Goal: Task Accomplishment & Management: Manage account settings

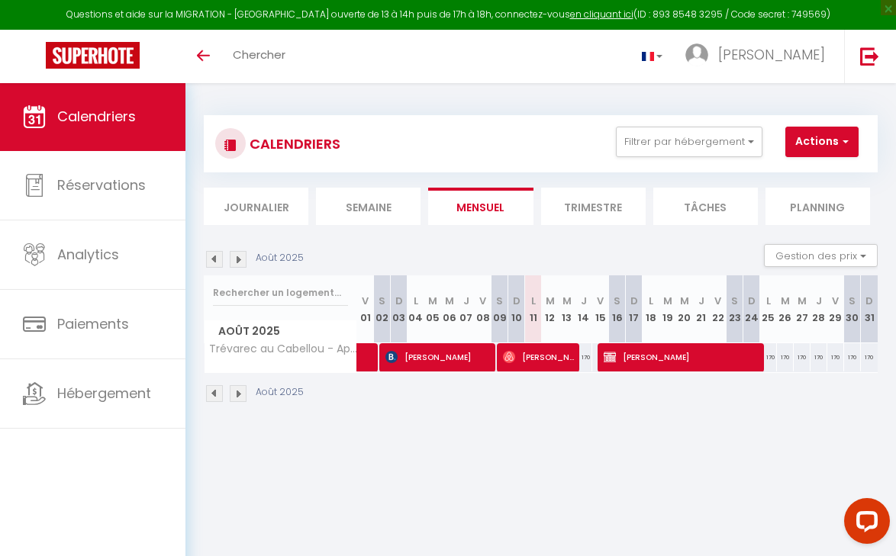
click at [547, 362] on span "[PERSON_NAME]" at bounding box center [539, 357] width 72 height 29
select select "OK"
select select "0"
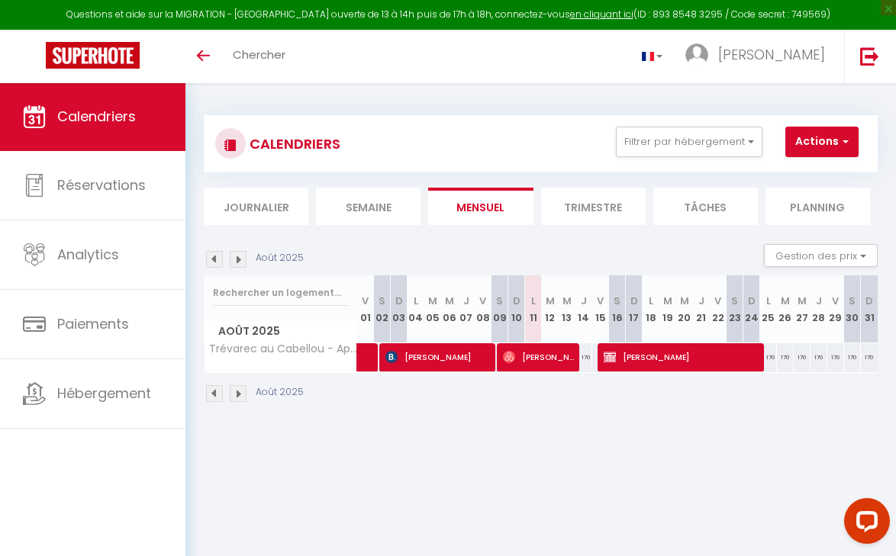
select select "1"
select select
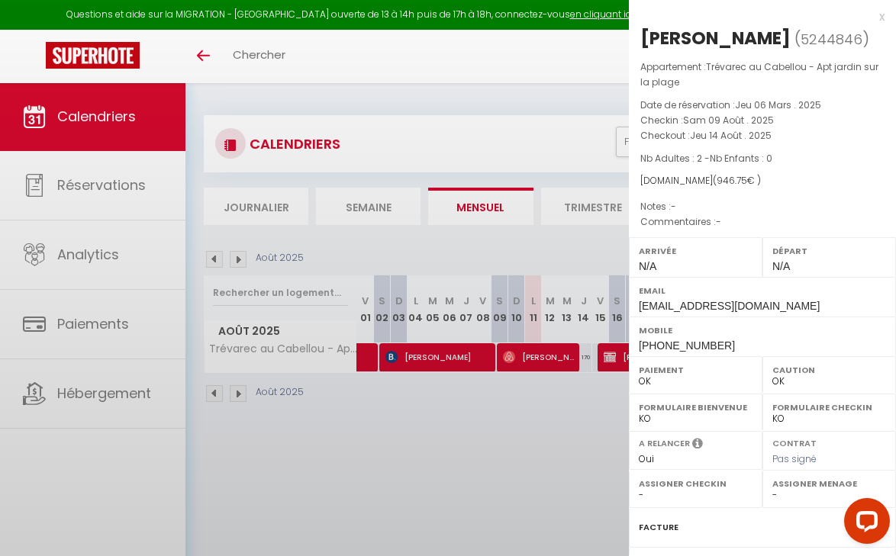
click at [547, 362] on div at bounding box center [448, 278] width 896 height 556
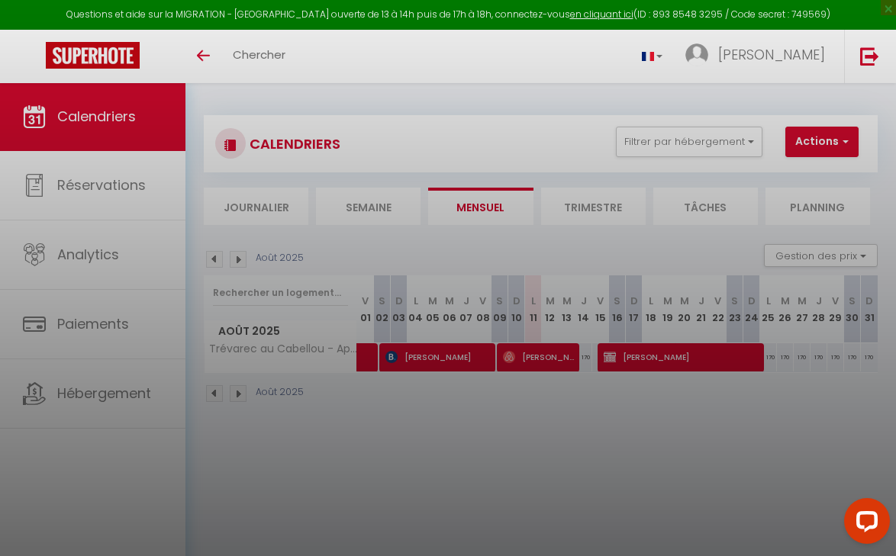
select select "25796"
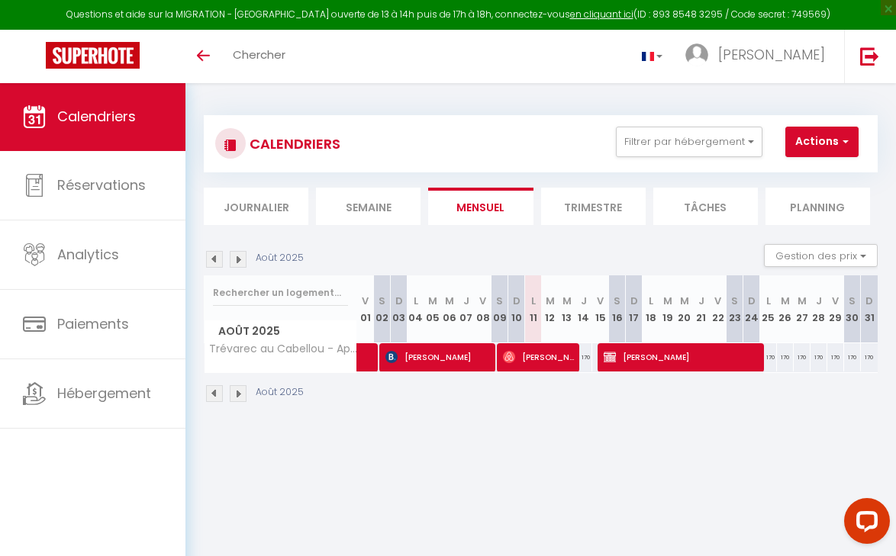
click at [547, 362] on span "[PERSON_NAME]" at bounding box center [539, 357] width 72 height 29
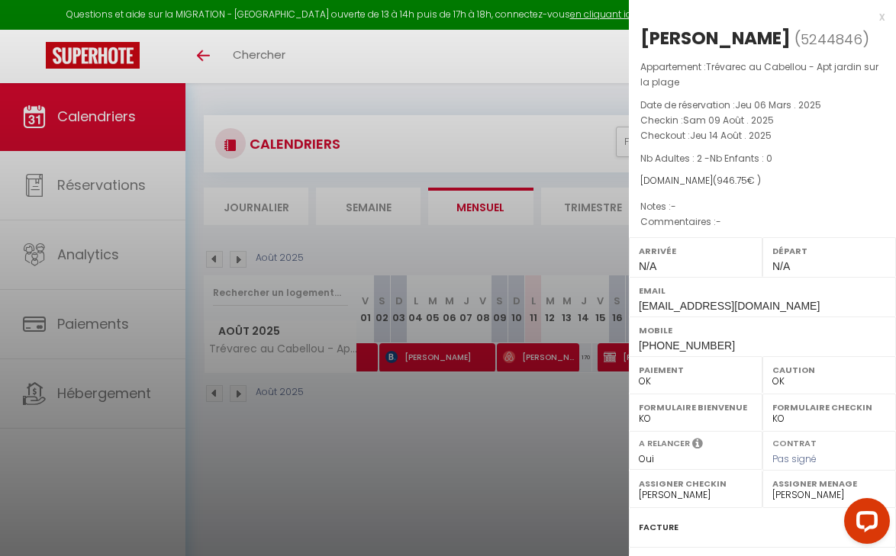
click at [547, 362] on div at bounding box center [448, 278] width 896 height 556
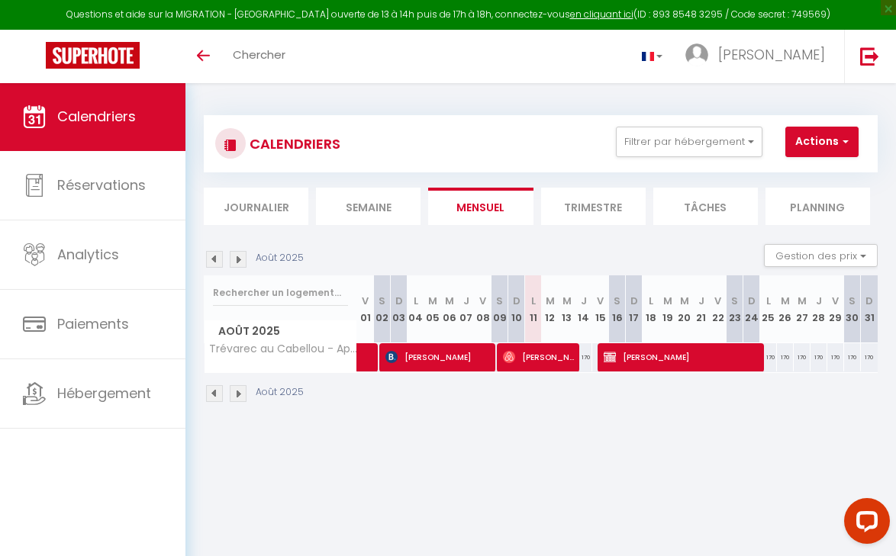
click at [547, 362] on span "[PERSON_NAME]" at bounding box center [539, 357] width 72 height 29
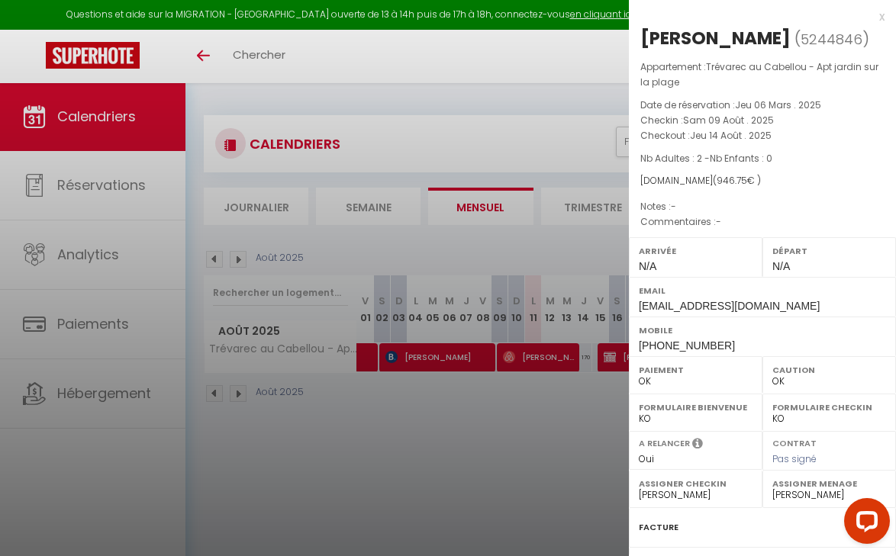
click at [547, 362] on div at bounding box center [448, 278] width 896 height 556
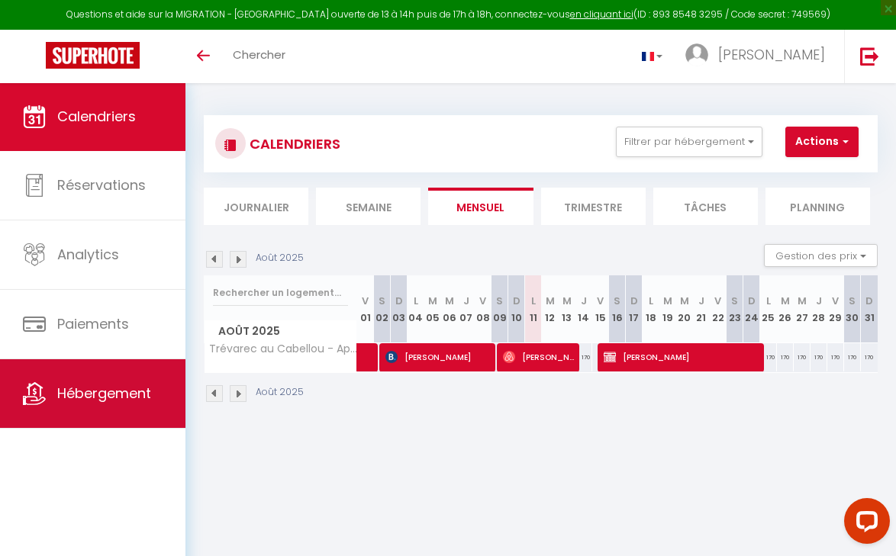
click at [92, 401] on span "Hébergement" at bounding box center [104, 393] width 94 height 19
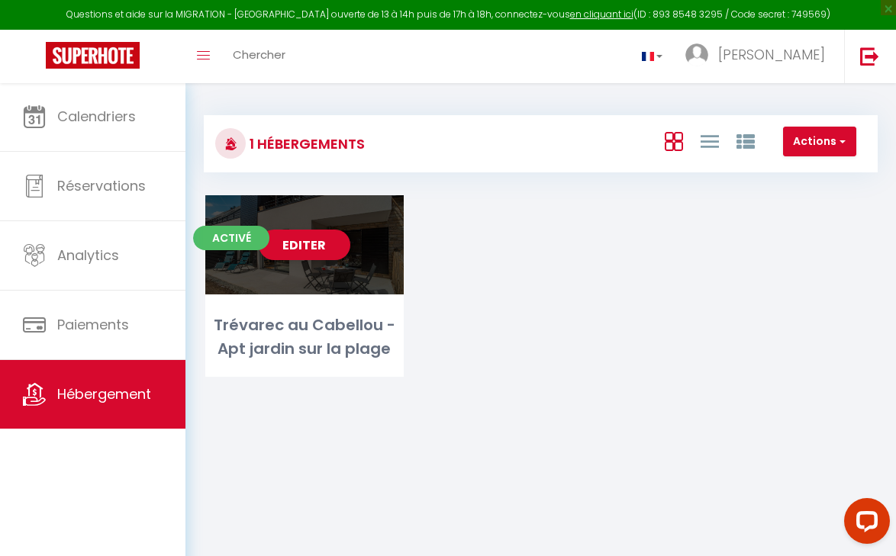
click at [239, 242] on span "Activé" at bounding box center [231, 238] width 76 height 24
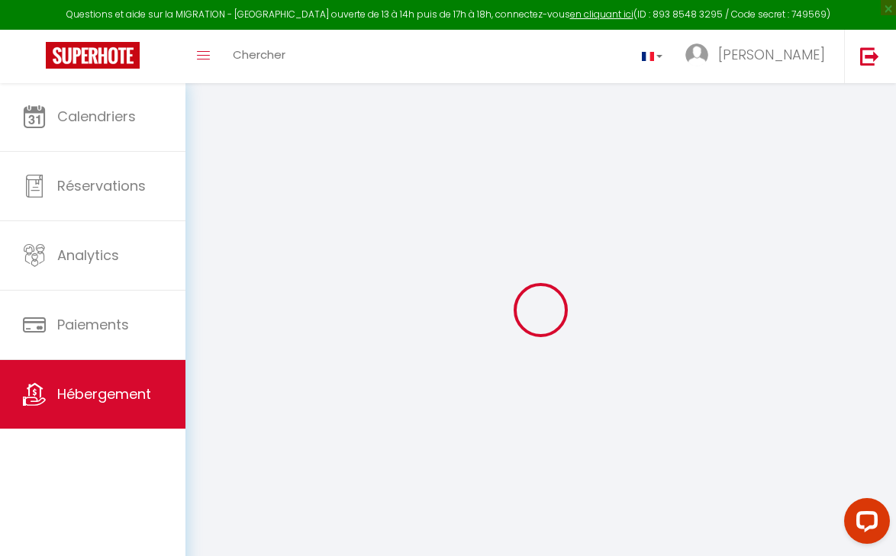
select select
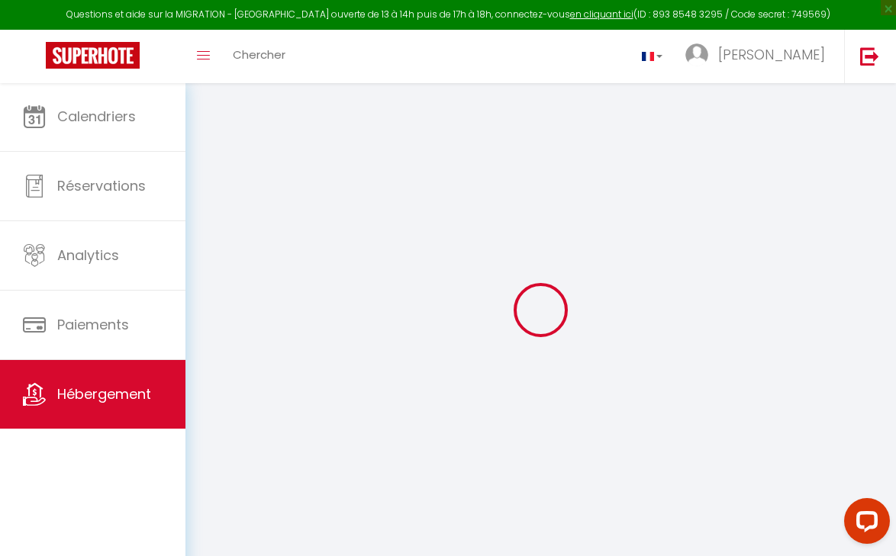
checkbox input "false"
select select
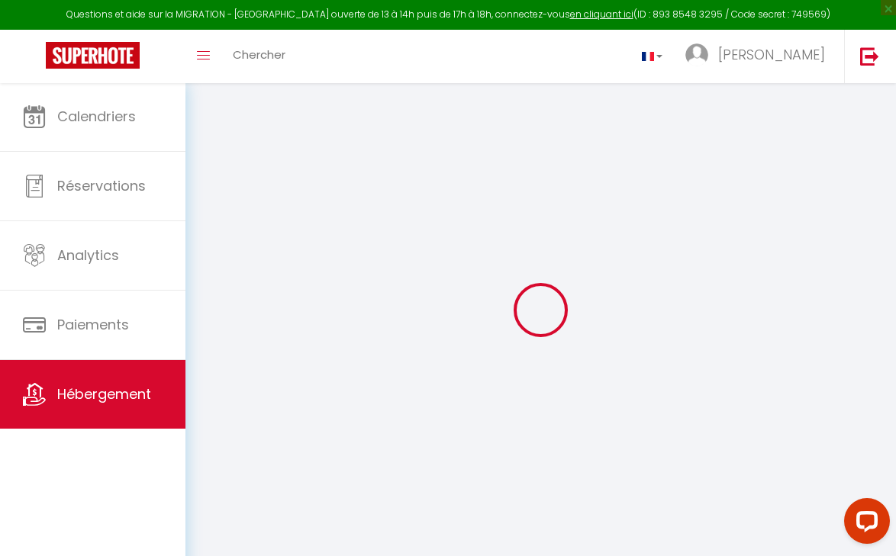
checkbox input "false"
select select
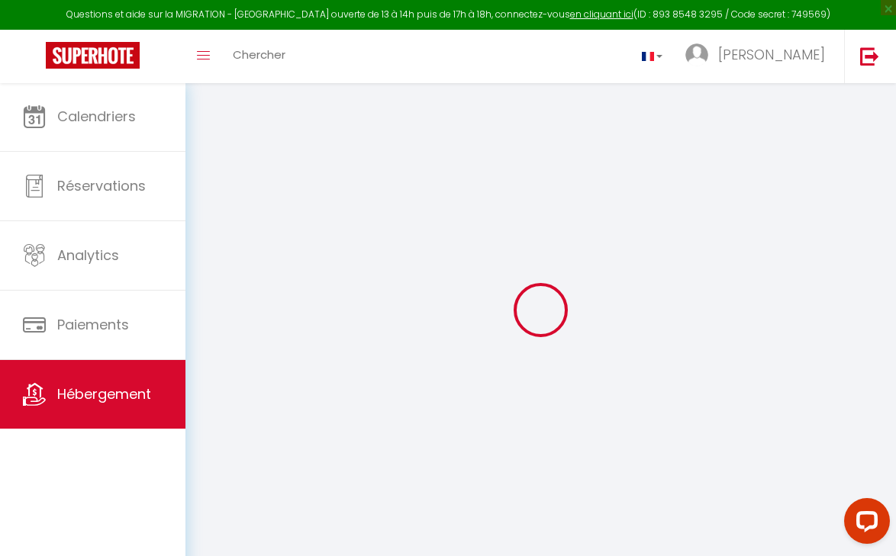
checkbox input "false"
select select "16:00"
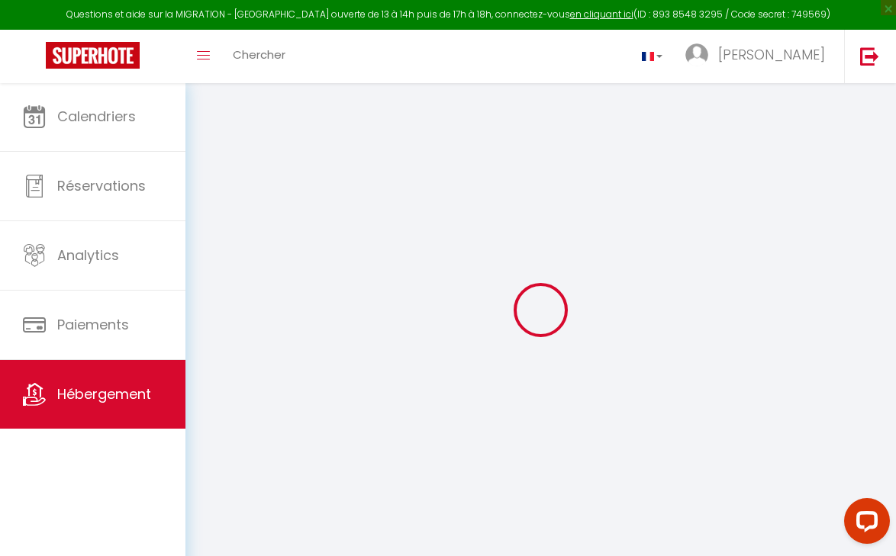
select select "20:00"
select select "10:00"
select select "30"
select select
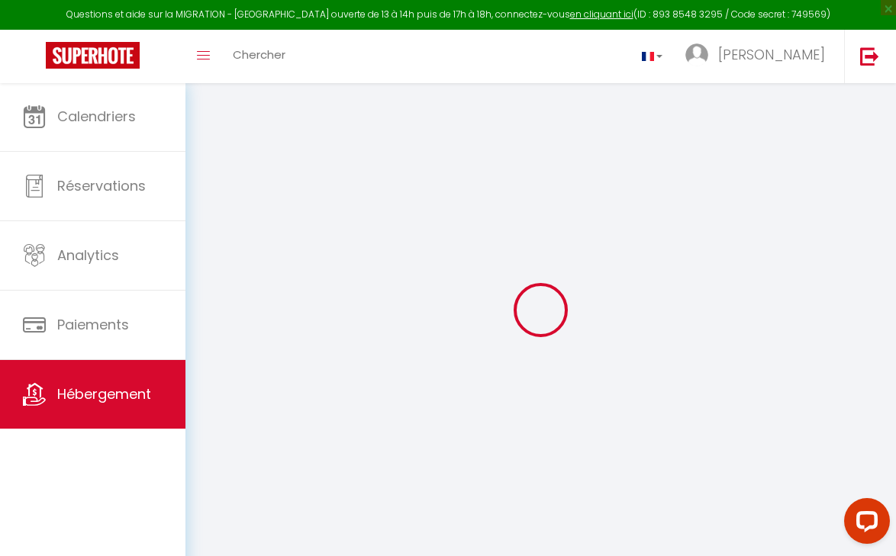
checkbox input "false"
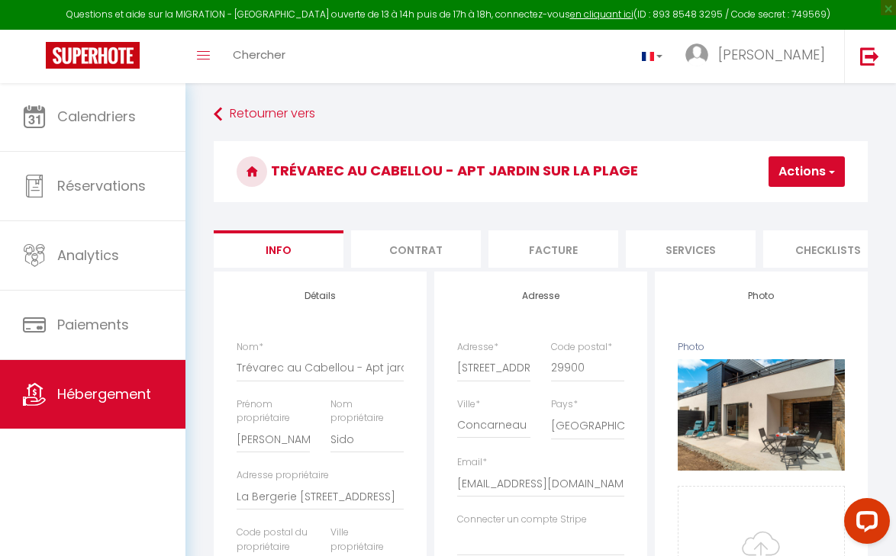
select select
checkbox input "false"
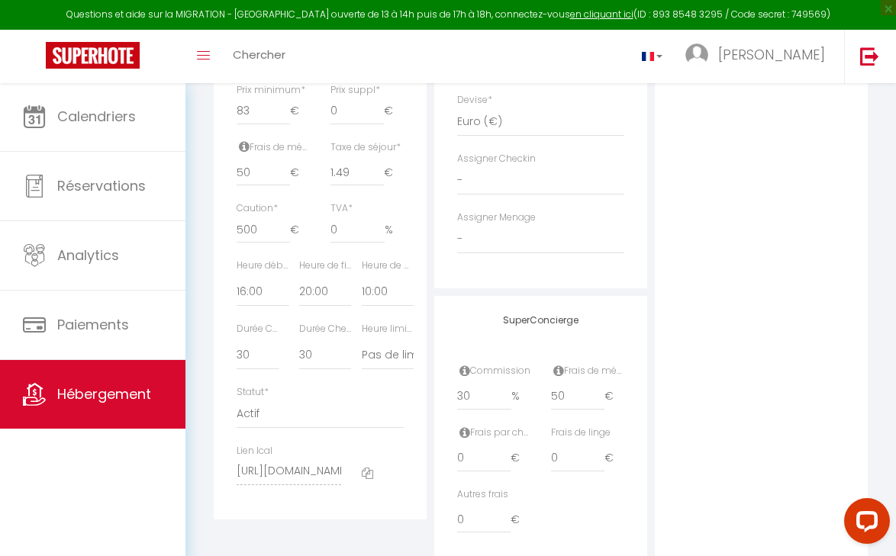
scroll to position [735, 0]
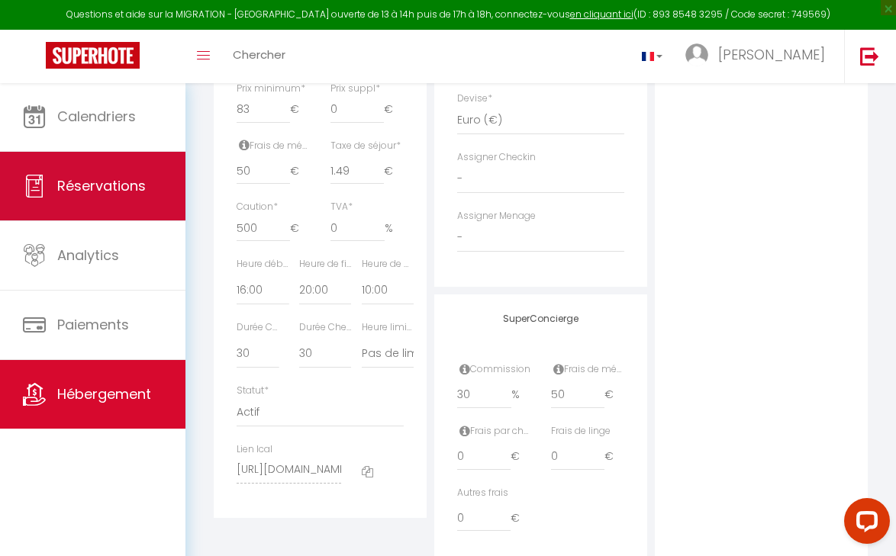
click at [83, 199] on link "Réservations" at bounding box center [92, 186] width 185 height 69
select select "not_cancelled"
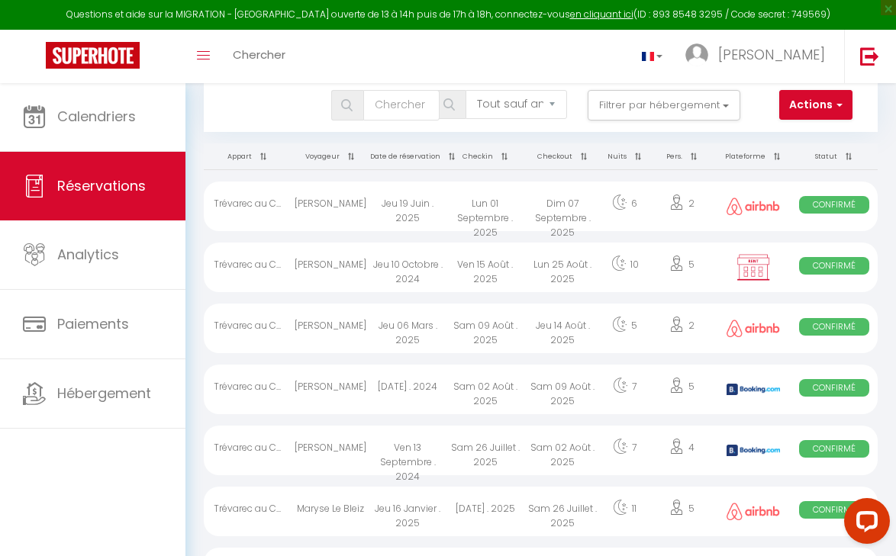
scroll to position [28, 0]
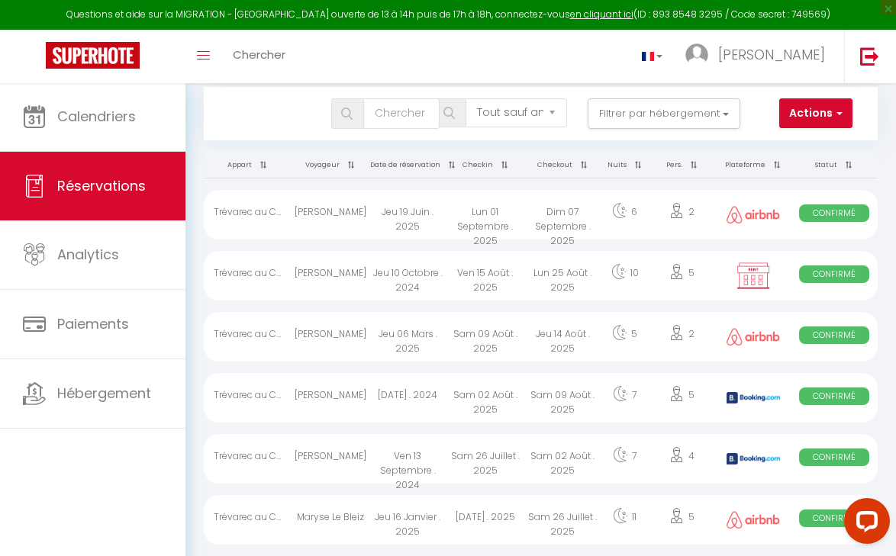
click at [381, 215] on div "Jeu 19 Juin . 2025" at bounding box center [407, 215] width 78 height 50
select select "OK"
select select "0"
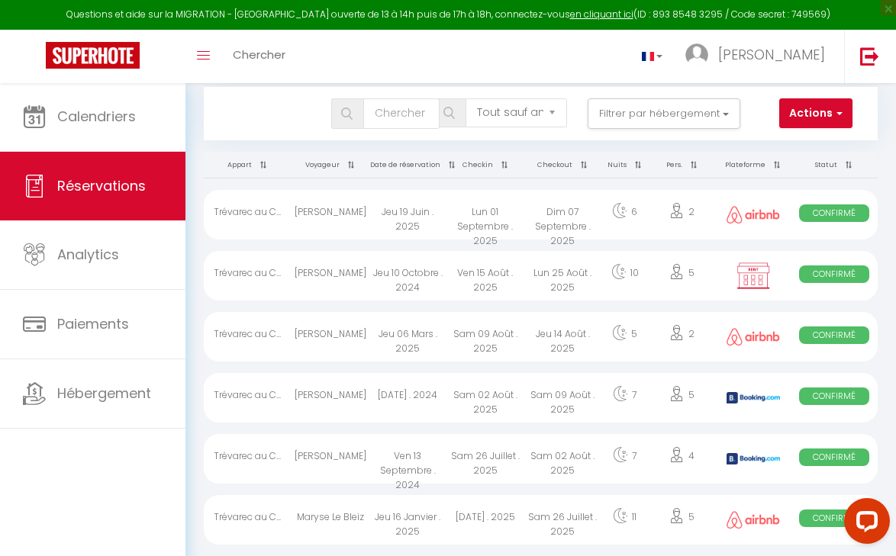
select select "1"
select select
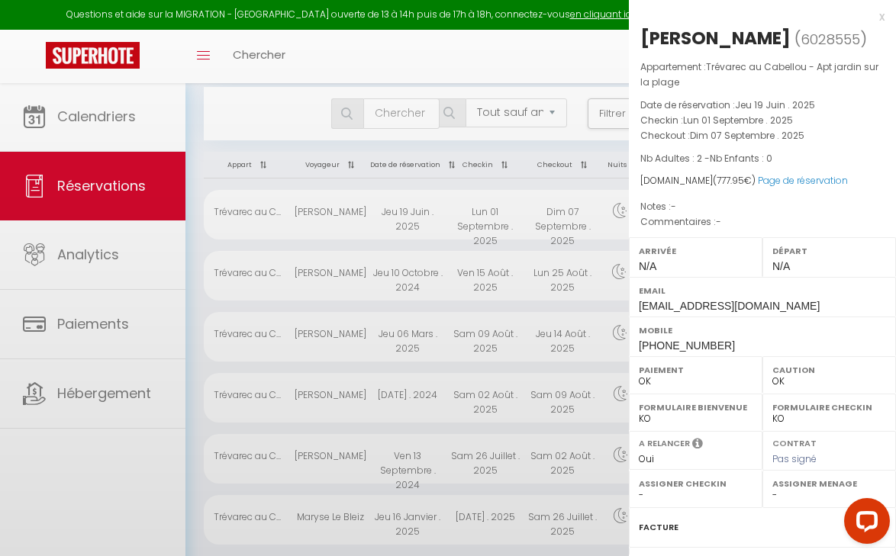
click at [381, 215] on div at bounding box center [448, 278] width 896 height 556
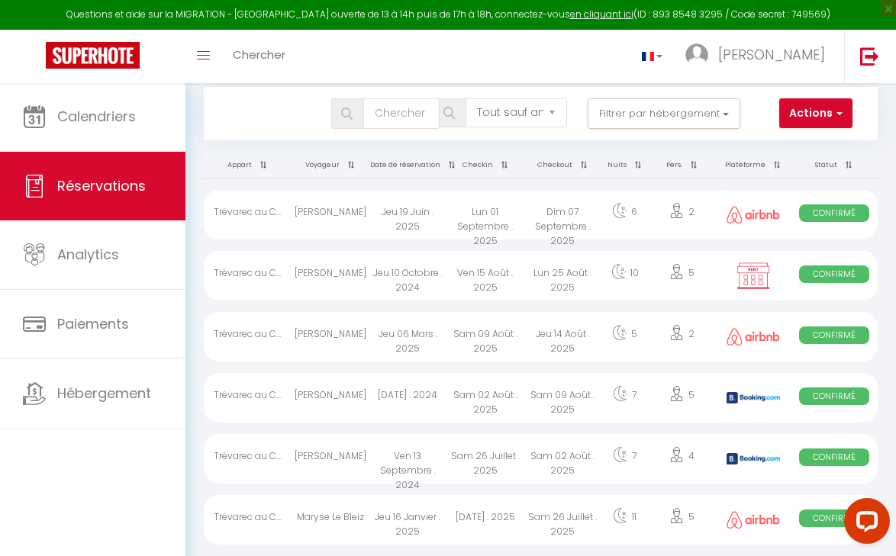
click at [381, 215] on div "Jeu 19 Juin . 2025" at bounding box center [407, 215] width 78 height 50
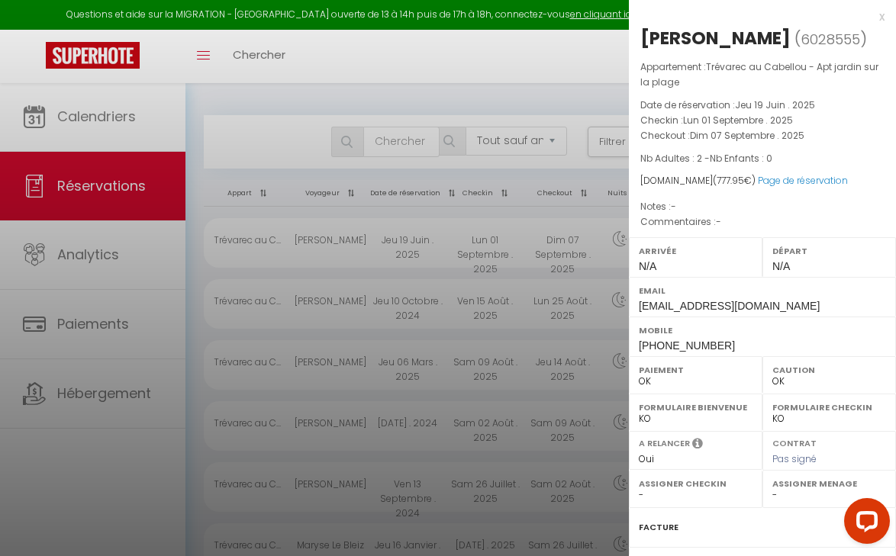
scroll to position [0, 0]
click at [105, 253] on div at bounding box center [448, 278] width 896 height 556
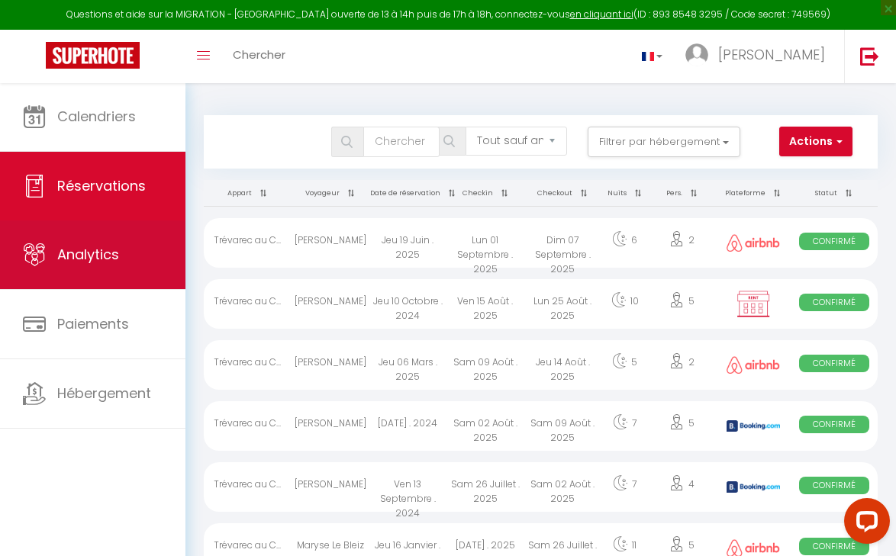
click at [105, 253] on span "Analytics" at bounding box center [88, 254] width 62 height 19
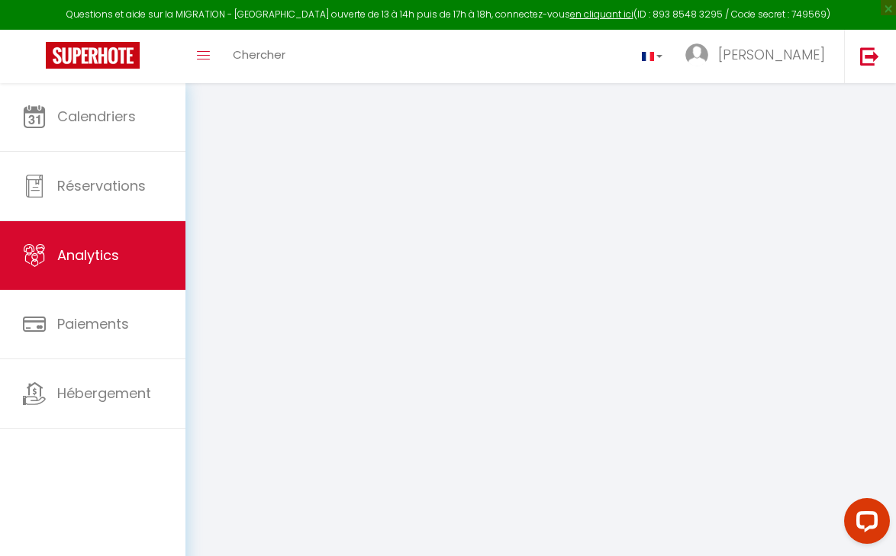
select select "2025"
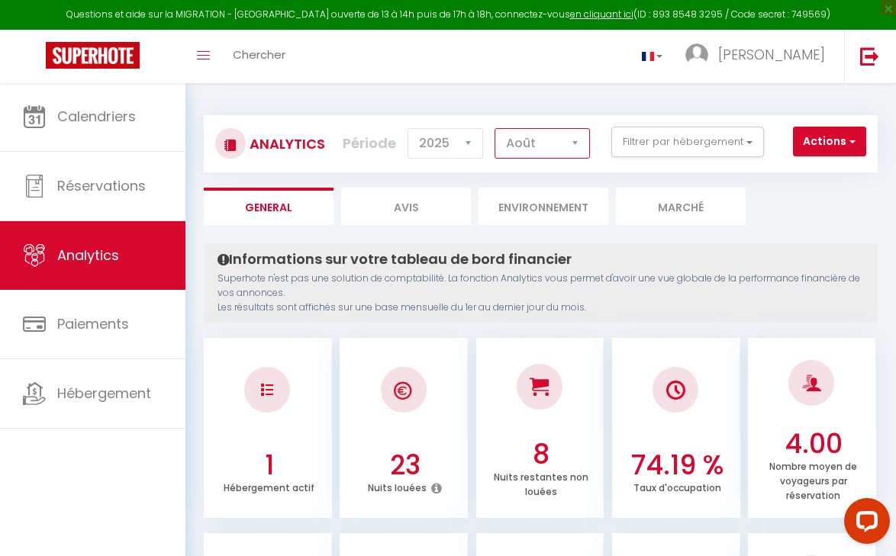
click at [577, 124] on div "Analytics Actions Génération SuperConciergerie Génération SuperAnalyzer Générat…" at bounding box center [541, 143] width 674 height 57
select select "7"
drag, startPoint x: 654, startPoint y: 103, endPoint x: 360, endPoint y: 100, distance: 293.7
click at [372, 103] on div "Analytics Actions Génération SuperConciergerie Génération SuperAnalyzer Générat…" at bounding box center [541, 137] width 674 height 72
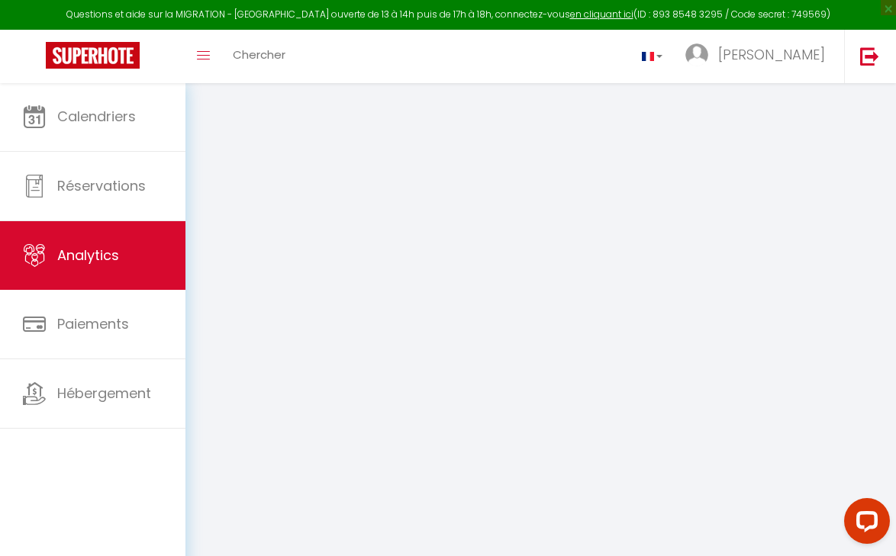
select select "2025"
select select "8"
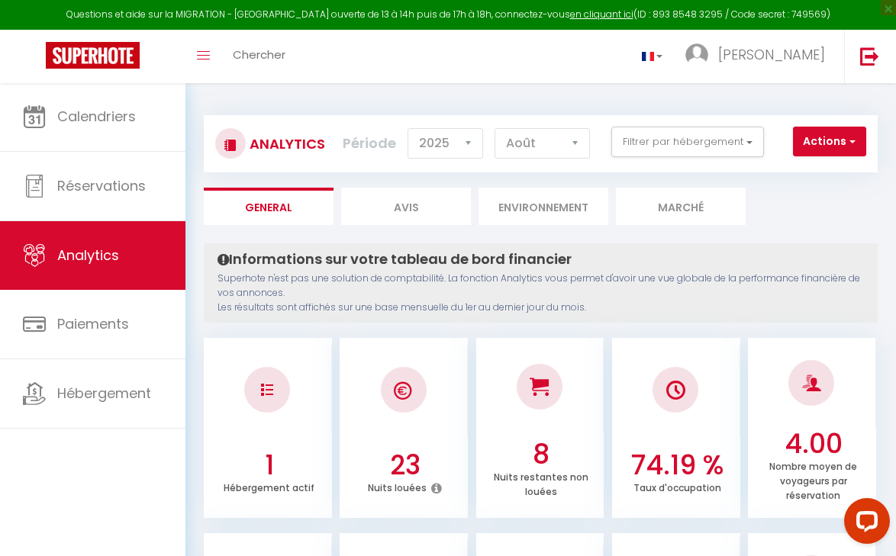
click at [769, 139] on div "Filtrer par hébergement Cabellou & Lanriec Trévarec au [GEOGRAPHIC_DATA] sur la…" at bounding box center [687, 142] width 172 height 31
click at [868, 50] on img at bounding box center [869, 56] width 19 height 19
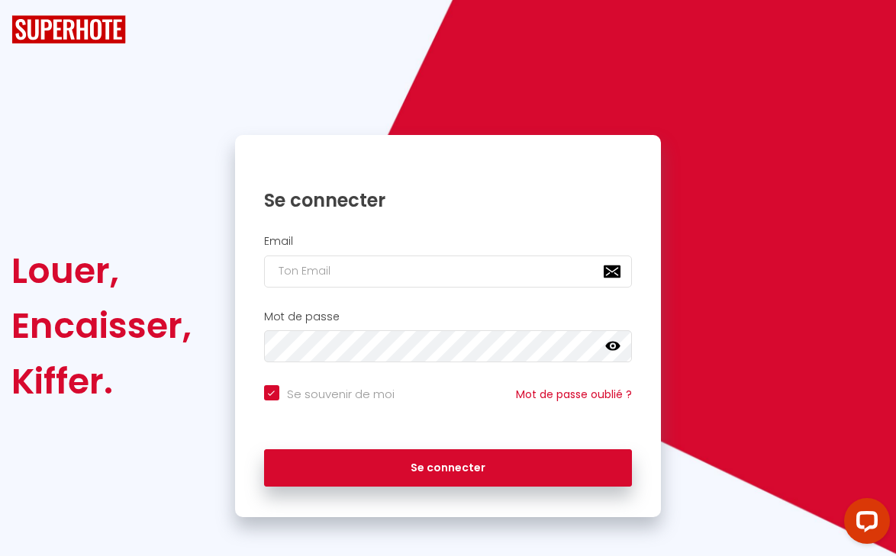
checkbox input "true"
